Goal: Information Seeking & Learning: Find specific fact

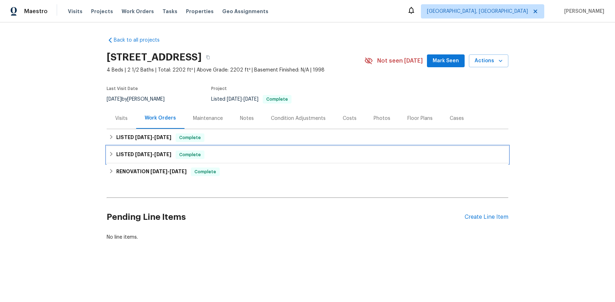
click at [131, 154] on h6 "LISTED [DATE] - [DATE]" at bounding box center [143, 154] width 55 height 9
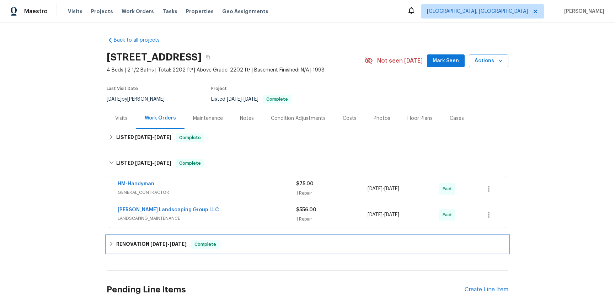
click at [146, 244] on h6 "RENOVATION [DATE] - [DATE]" at bounding box center [151, 244] width 70 height 9
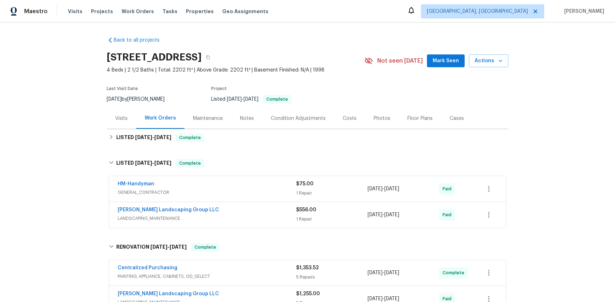
click at [163, 207] on span "[PERSON_NAME] Landscaping Group LLC" at bounding box center [168, 209] width 101 height 7
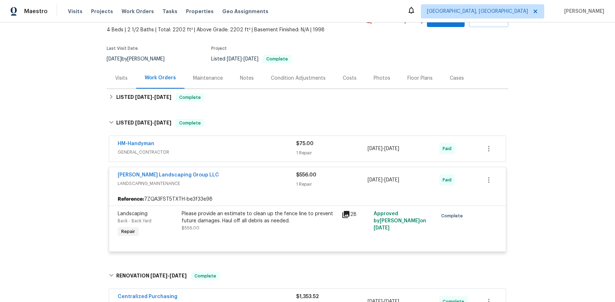
scroll to position [41, 0]
click at [159, 174] on link "[PERSON_NAME] Landscaping Group LLC" at bounding box center [168, 174] width 101 height 5
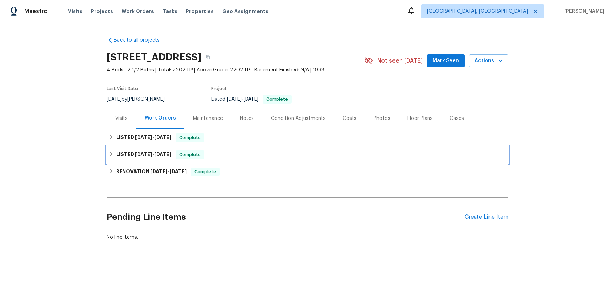
click at [135, 156] on span "[DATE]" at bounding box center [143, 154] width 17 height 5
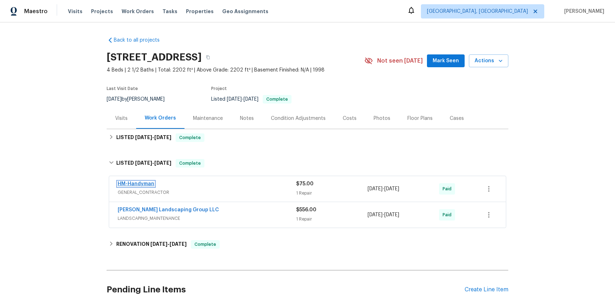
click at [139, 185] on link "HM-Handyman" at bounding box center [136, 183] width 37 height 5
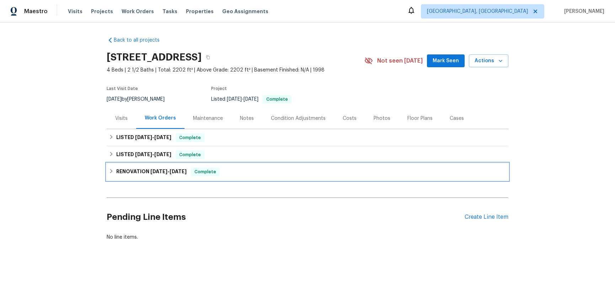
click at [153, 172] on span "[DATE]" at bounding box center [158, 171] width 17 height 5
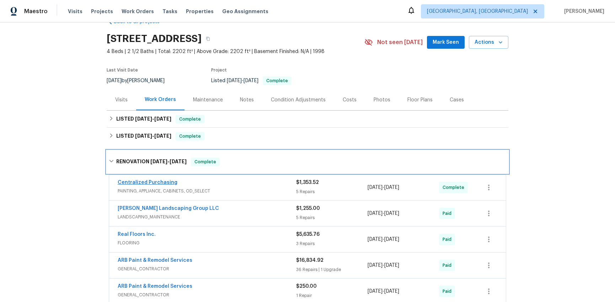
scroll to position [30, 0]
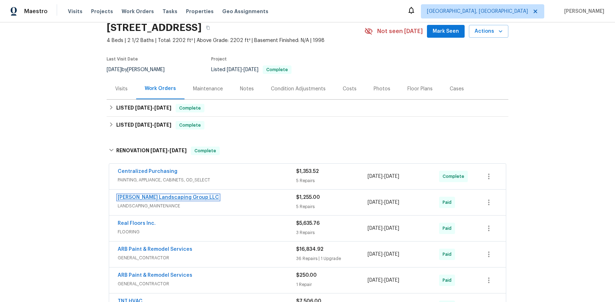
click at [165, 200] on link "[PERSON_NAME] Landscaping Group LLC" at bounding box center [168, 197] width 101 height 5
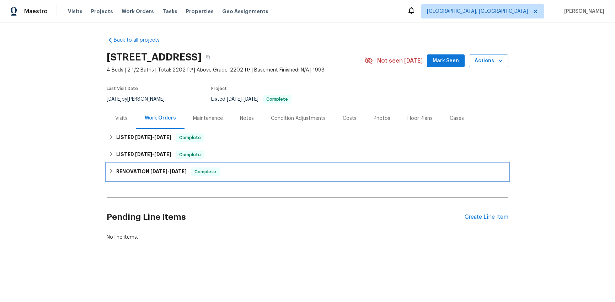
click at [140, 175] on h6 "RENOVATION [DATE] - [DATE]" at bounding box center [151, 172] width 70 height 9
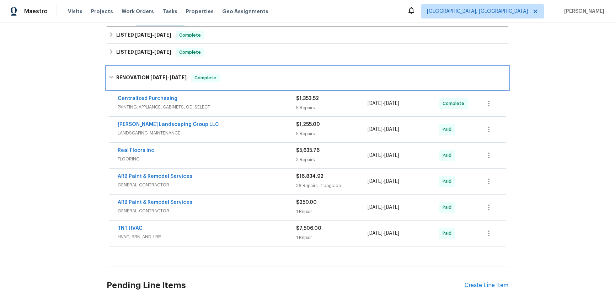
scroll to position [112, 0]
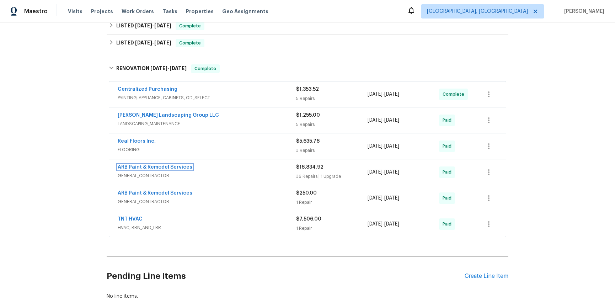
click at [154, 167] on link "ARB Paint & Remodel Services" at bounding box center [155, 167] width 75 height 5
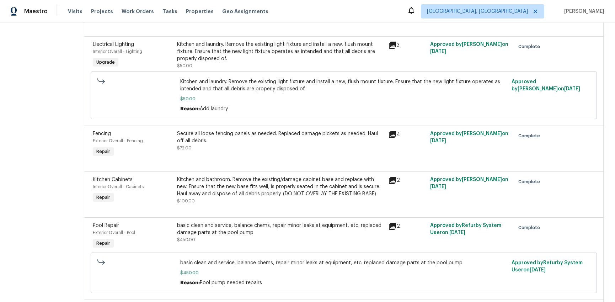
scroll to position [1951, 0]
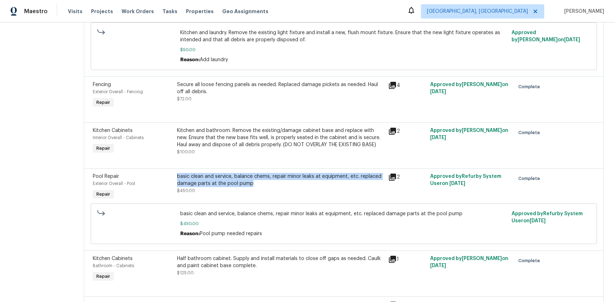
drag, startPoint x: 169, startPoint y: 135, endPoint x: 346, endPoint y: 146, distance: 177.5
click at [346, 173] on div "basic clean and service, balance chems, repair minor leaks at equipment, etc. r…" at bounding box center [280, 180] width 207 height 14
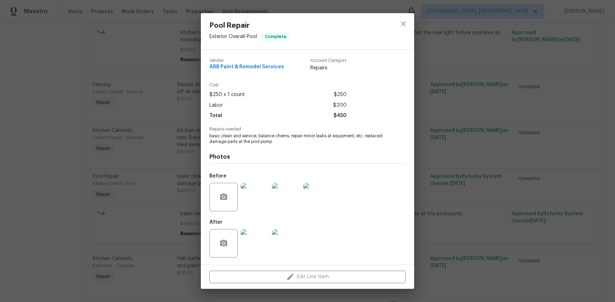
click at [459, 111] on div "Pool Repair Exterior Overall - Pool Complete Vendor ARB Paint & Remodel Service…" at bounding box center [307, 151] width 615 height 302
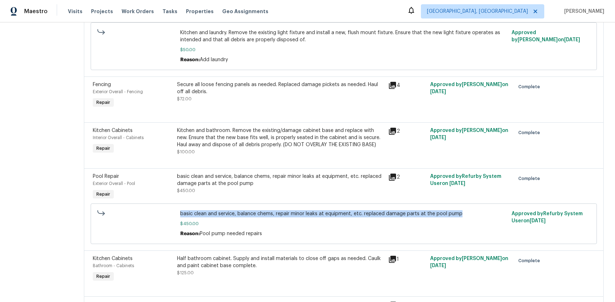
drag, startPoint x: 171, startPoint y: 171, endPoint x: 476, endPoint y: 173, distance: 305.2
click at [481, 208] on div "basic clean and service, balance chems, repair minor leaks at equipment, etc. r…" at bounding box center [343, 223] width 331 height 31
copy span "basic clean and service, balance chems, repair minor leaks at equipment, etc. r…"
